Goal: Task Accomplishment & Management: Manage account settings

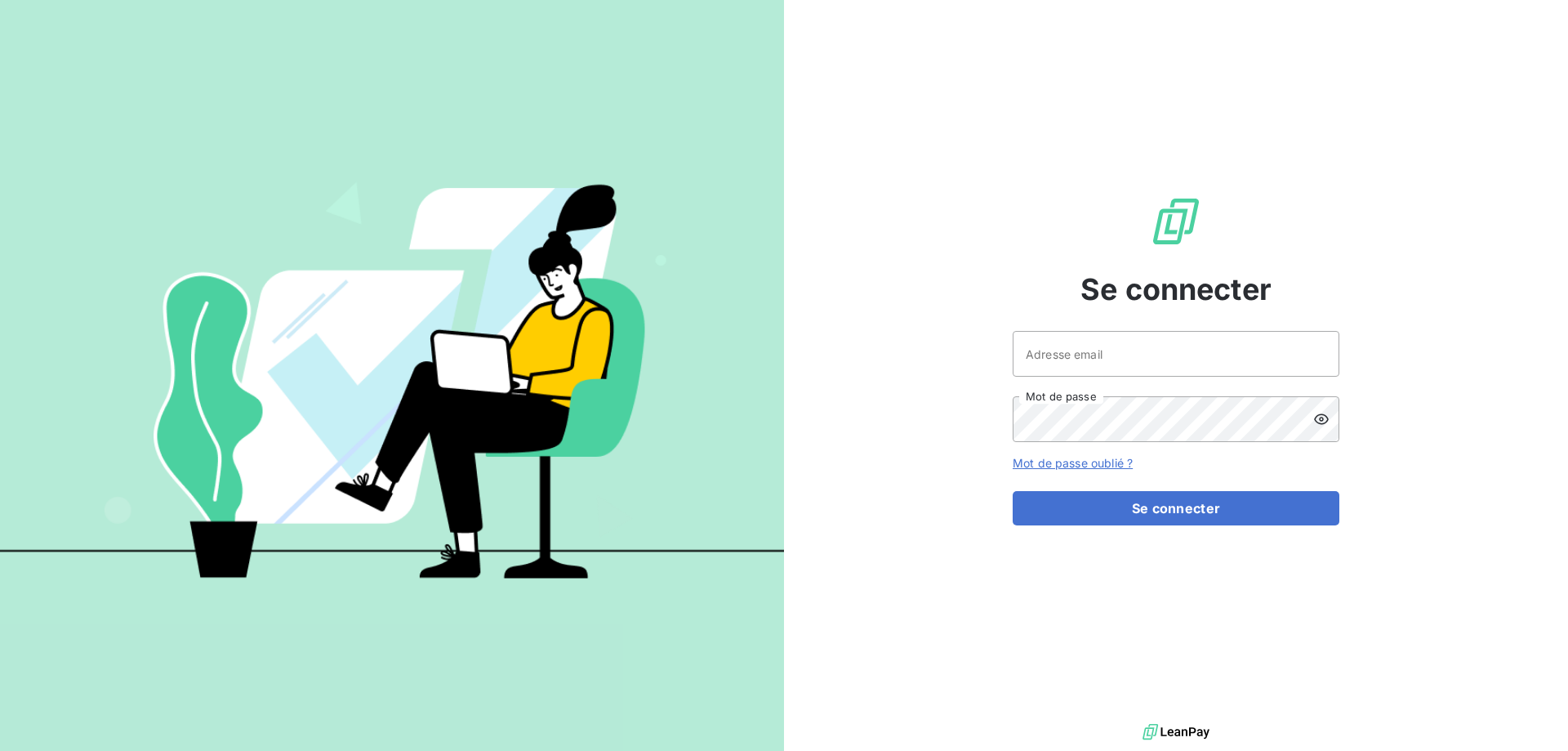
click at [1137, 340] on input "Adresse email" at bounding box center [1176, 353] width 327 height 46
click at [1100, 363] on input "Adresse email" at bounding box center [1176, 353] width 327 height 46
paste input "[PERSON_NAME][EMAIL_ADDRESS][DOMAIN_NAME]"
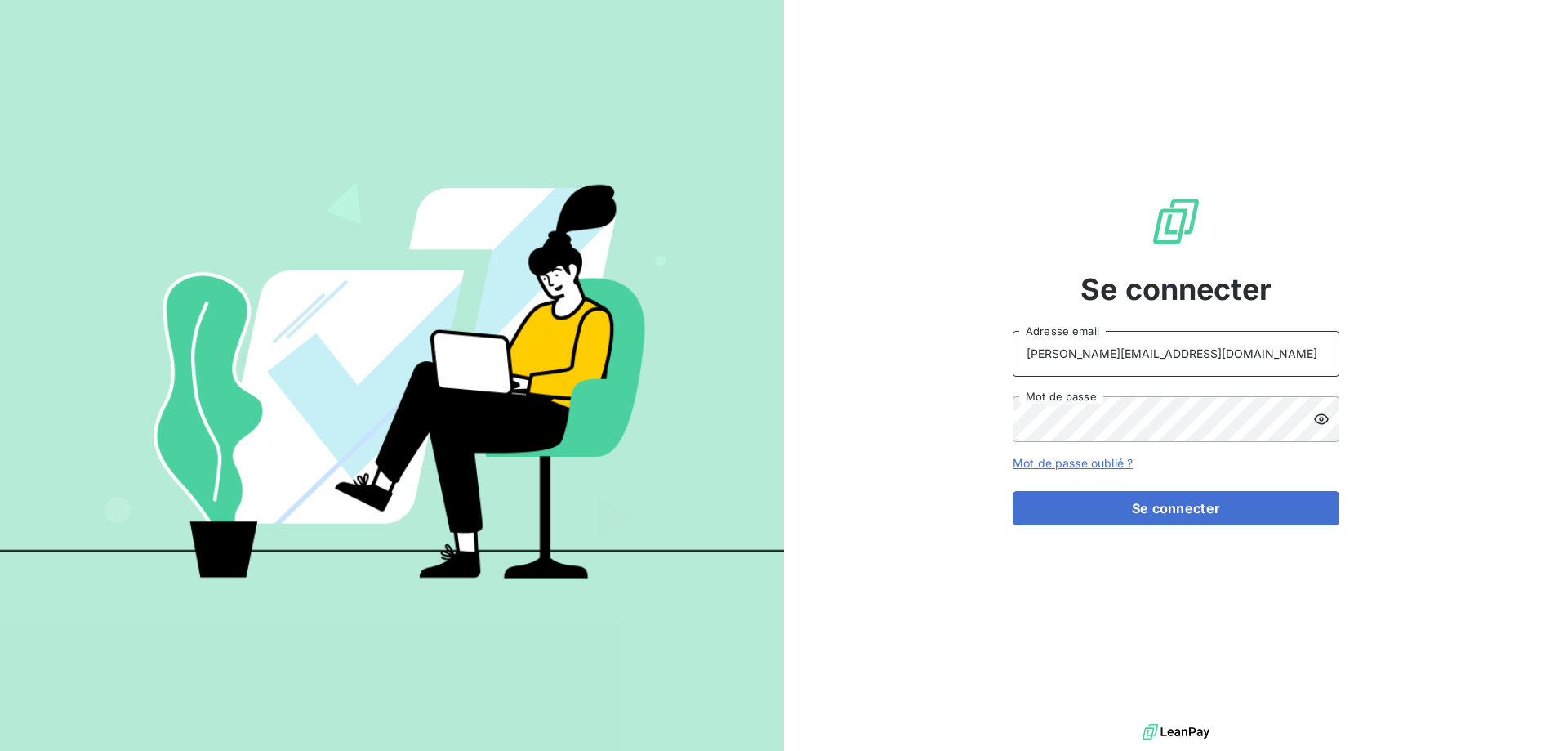
type input "[PERSON_NAME][EMAIL_ADDRESS][DOMAIN_NAME]"
drag, startPoint x: 1462, startPoint y: 0, endPoint x: 1511, endPoint y: 122, distance: 131.5
click at [1511, 122] on div "Se connecter [PERSON_NAME][EMAIL_ADDRESS][DOMAIN_NAME] Adresse email Mot de pas…" at bounding box center [1176, 360] width 784 height 720
click at [1126, 506] on button "Se connecter" at bounding box center [1176, 508] width 327 height 34
